Goal: Information Seeking & Learning: Find specific fact

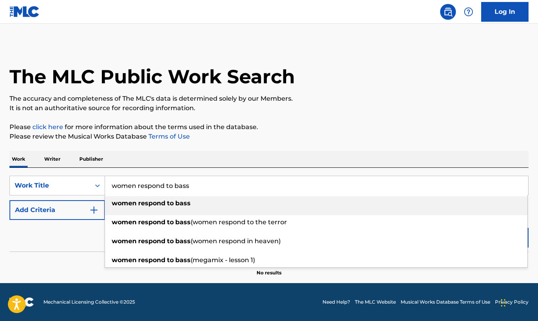
type input "women respond to bass"
click at [199, 200] on div "women respond to bass" at bounding box center [316, 203] width 422 height 14
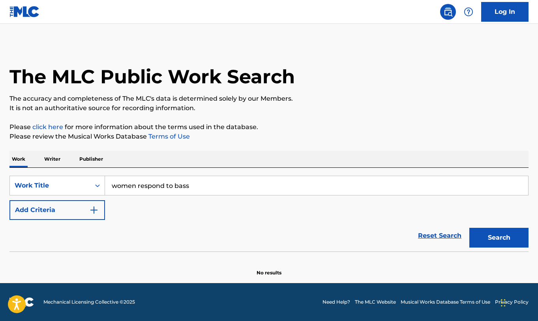
click at [497, 240] on button "Search" at bounding box center [498, 238] width 59 height 20
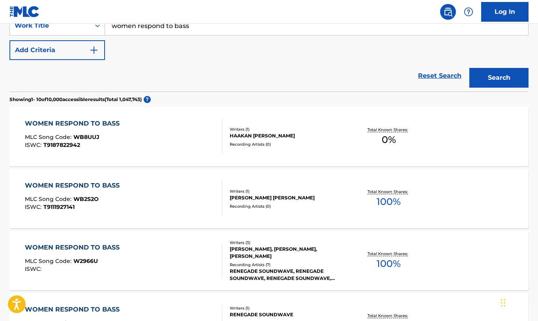
scroll to position [105, 0]
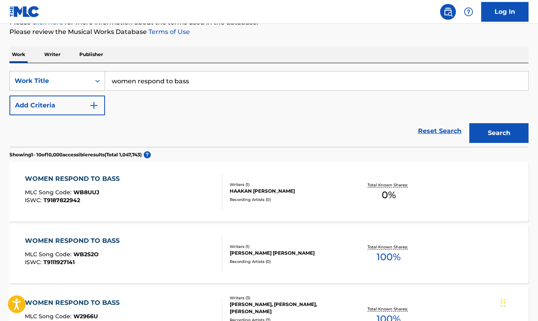
click at [91, 103] on img "Search Form" at bounding box center [93, 105] width 9 height 9
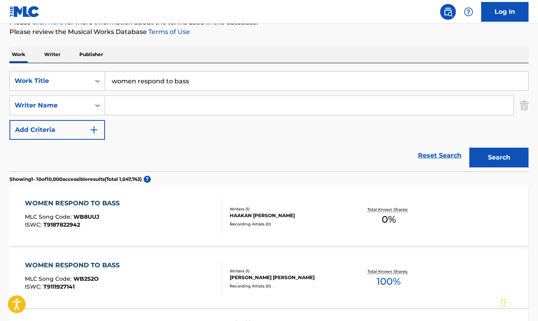
click at [157, 103] on input "Search Form" at bounding box center [309, 105] width 408 height 19
type input "i"
type input "glaudini"
click at [499, 157] on button "Search" at bounding box center [498, 158] width 59 height 20
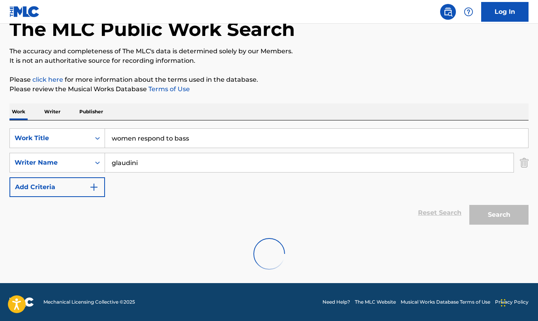
scroll to position [22, 0]
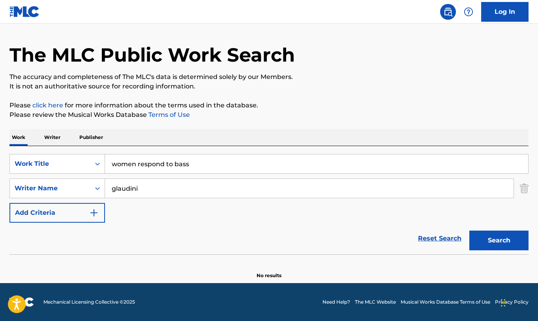
click at [492, 236] on button "Search" at bounding box center [498, 240] width 59 height 20
click at [136, 186] on input "glaudini" at bounding box center [309, 188] width 408 height 19
type input "[PERSON_NAME]"
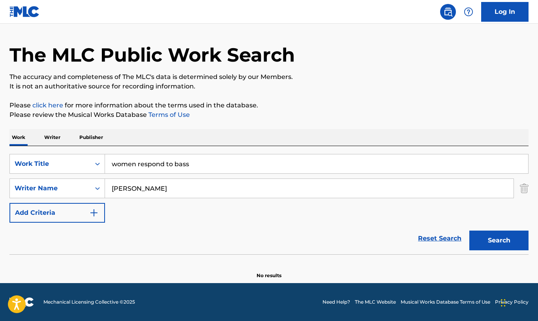
click at [499, 240] on button "Search" at bounding box center [498, 240] width 59 height 20
click at [197, 188] on input "[PERSON_NAME]" at bounding box center [309, 188] width 408 height 19
click at [166, 164] on input "women respond to bass" at bounding box center [316, 163] width 423 height 19
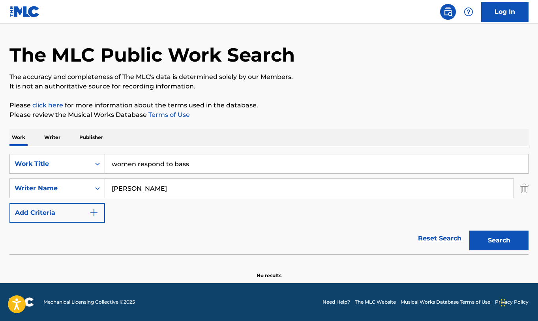
click at [166, 164] on input "women respond to bass" at bounding box center [316, 163] width 423 height 19
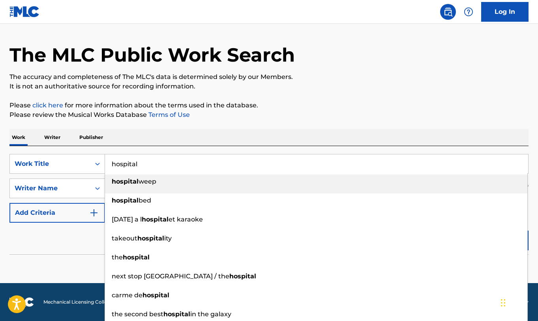
type input "hospital"
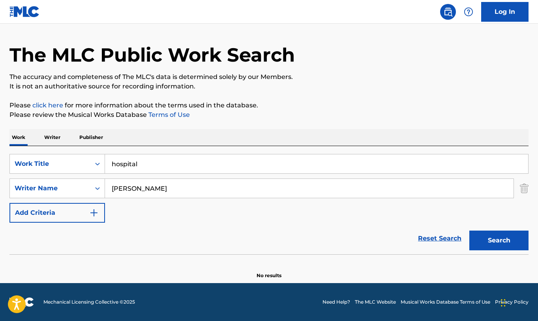
click at [499, 240] on button "Search" at bounding box center [498, 240] width 59 height 20
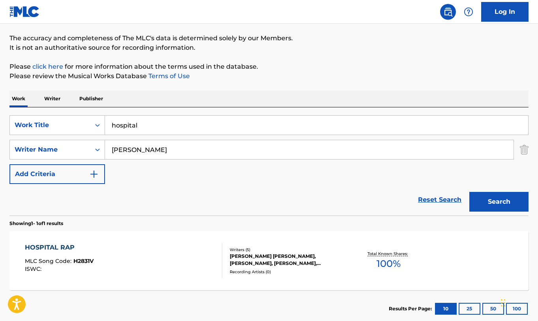
scroll to position [50, 0]
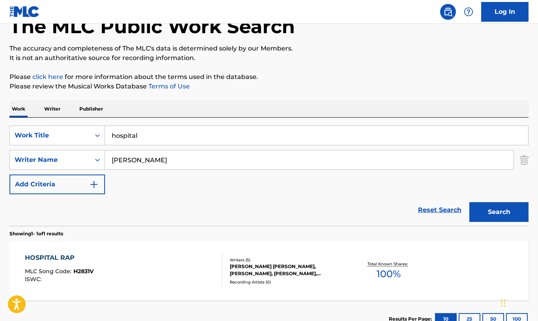
click at [143, 155] on input "[PERSON_NAME]" at bounding box center [309, 159] width 408 height 19
type input "[PERSON_NAME]"
click at [499, 212] on button "Search" at bounding box center [498, 212] width 59 height 20
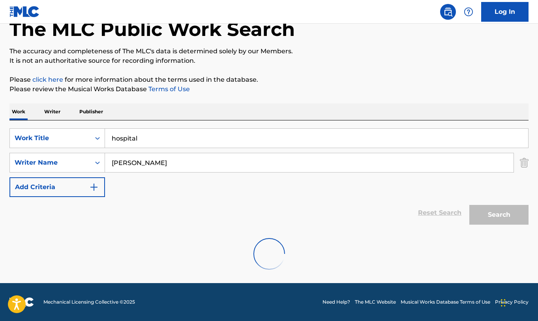
scroll to position [22, 0]
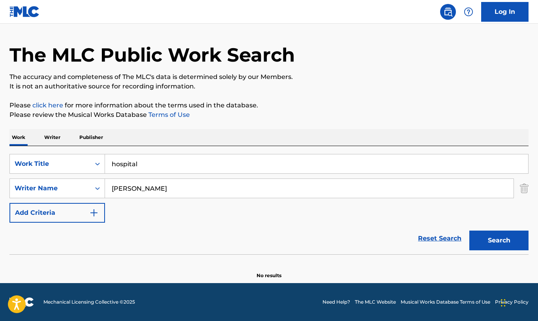
click at [155, 163] on input "hospital" at bounding box center [316, 163] width 423 height 19
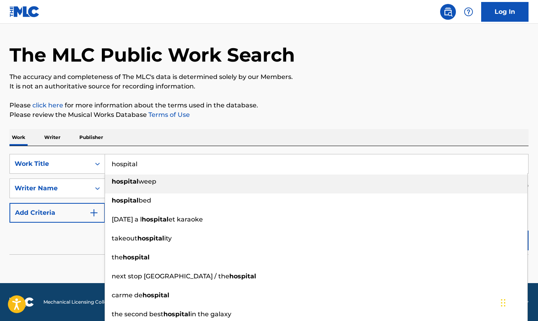
click at [155, 163] on input "hospital" at bounding box center [316, 163] width 423 height 19
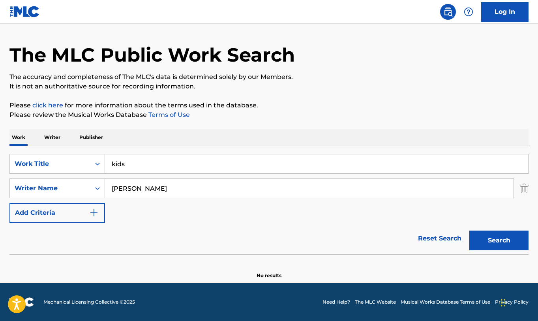
type input "kids"
click at [177, 202] on div "SearchWithCriteriab7003170-8b44-4b66-a849-91e2ace6281a Work Title kids SearchWi…" at bounding box center [268, 188] width 519 height 69
click at [187, 191] on input "[PERSON_NAME]" at bounding box center [309, 188] width 408 height 19
type input "[PERSON_NAME]"
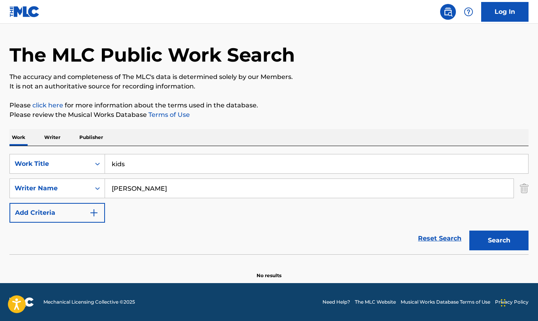
click at [499, 240] on button "Search" at bounding box center [498, 240] width 59 height 20
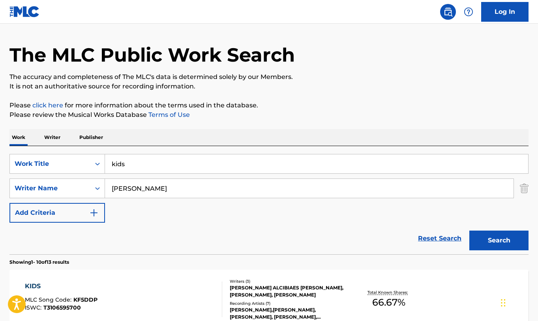
scroll to position [49, 0]
